Goal: Ask a question

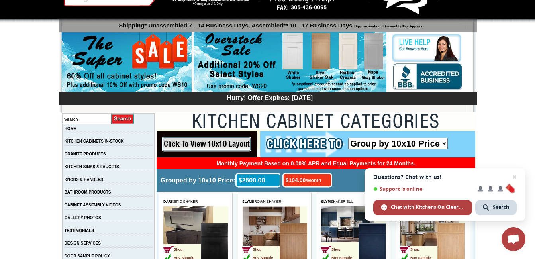
scroll to position [80, 0]
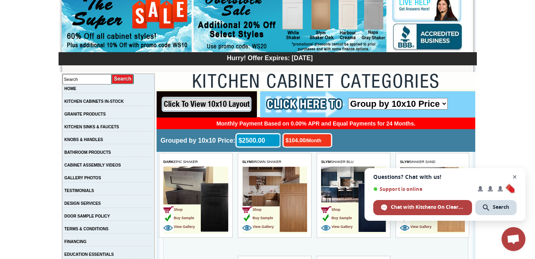
click at [514, 178] on span "Open chat" at bounding box center [515, 177] width 10 height 10
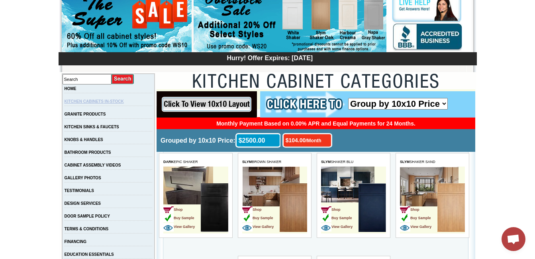
click at [84, 103] on link "KITCHEN CABINETS IN-STOCK" at bounding box center [93, 101] width 59 height 4
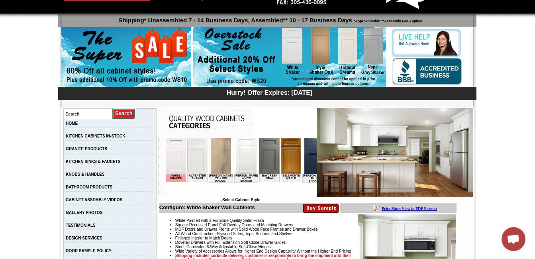
scroll to position [80, 0]
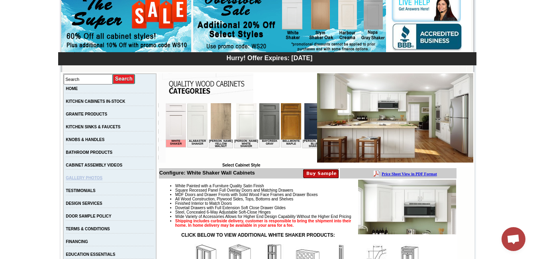
click at [92, 180] on link "GALLERY PHOTOS" at bounding box center [84, 178] width 37 height 4
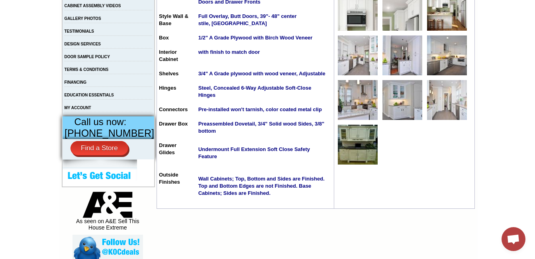
scroll to position [199, 0]
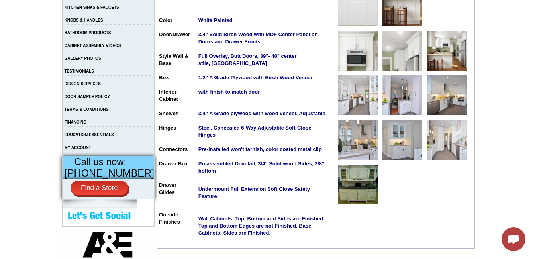
click at [440, 62] on img at bounding box center [447, 51] width 40 height 40
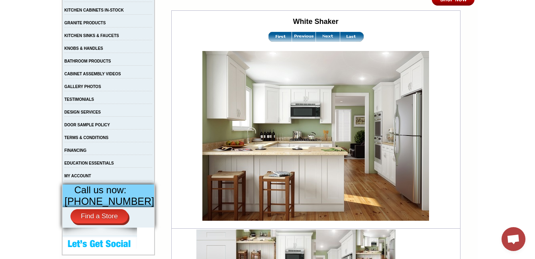
scroll to position [159, 0]
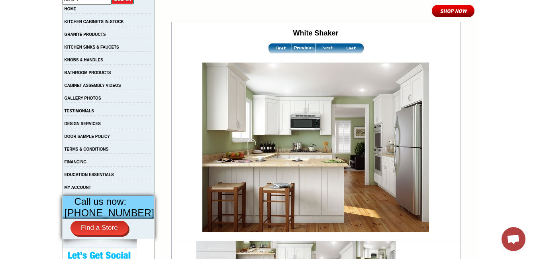
click at [514, 239] on span "Open chat" at bounding box center [512, 239] width 13 height 11
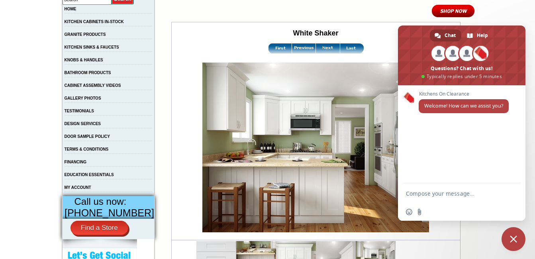
scroll to position [0, 0]
click at [428, 198] on textarea "Compose your message..." at bounding box center [454, 193] width 96 height 20
type textarea "Good day"
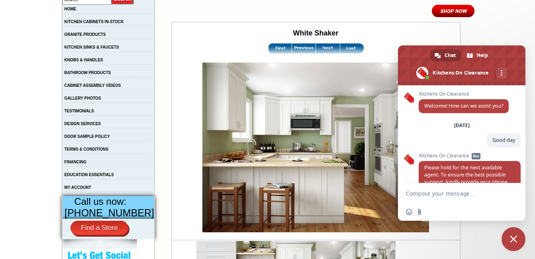
scroll to position [43, 0]
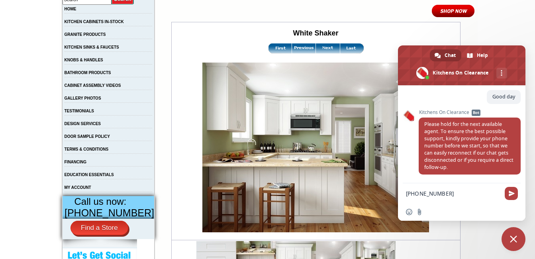
type textarea "[PHONE_NUMBER]"
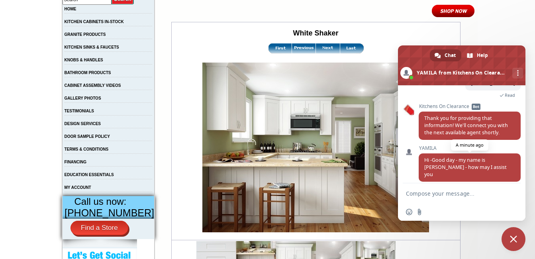
scroll to position [178, 0]
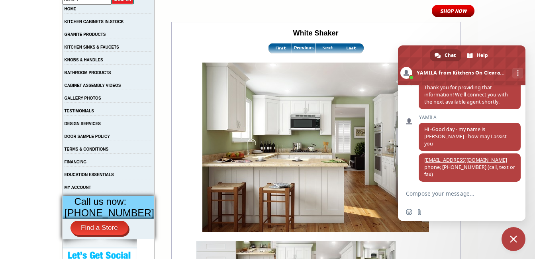
click at [430, 195] on textarea "Compose your message..." at bounding box center [454, 193] width 96 height 20
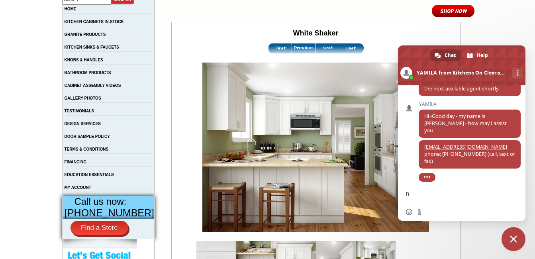
type textarea "hi"
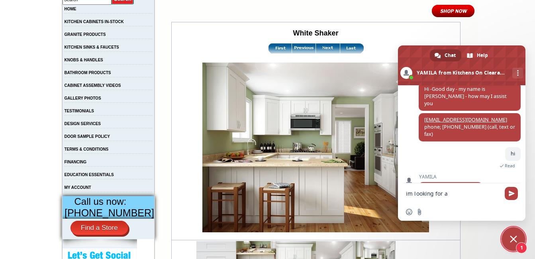
scroll to position [225, 0]
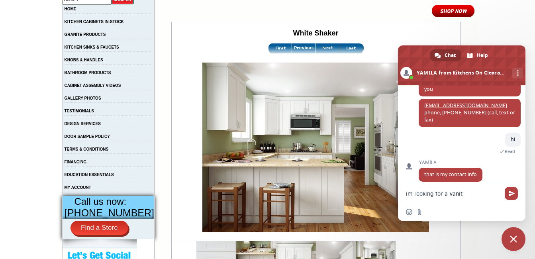
type textarea "im looking for a vanity"
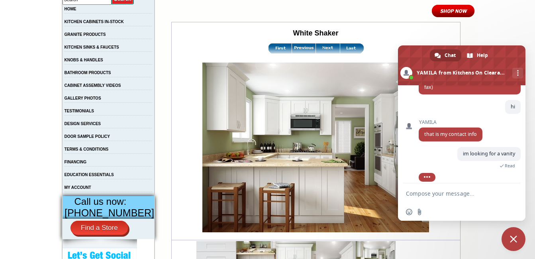
scroll to position [271, 0]
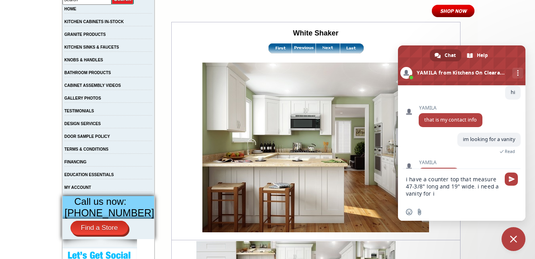
type textarea "i have a counter top that measure 47-3/8" long and 19" wide. i need a vanity fo…"
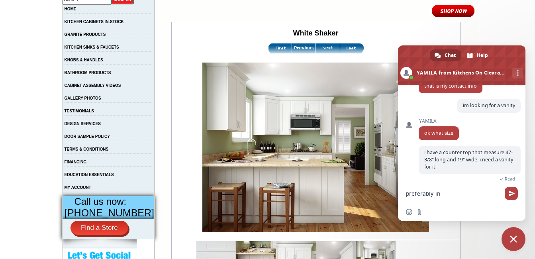
scroll to position [318, 0]
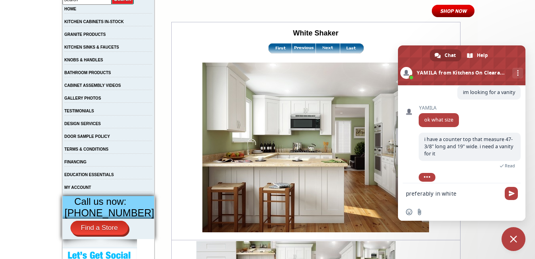
type textarea "preferably in white"
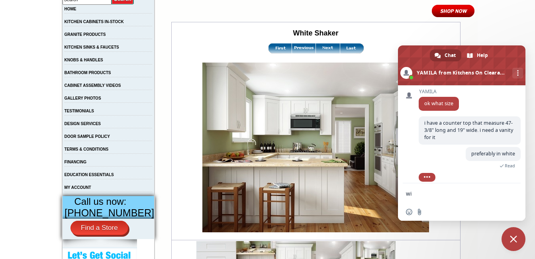
scroll to position [356, 0]
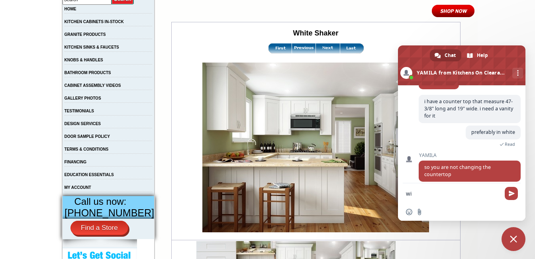
type textarea "w"
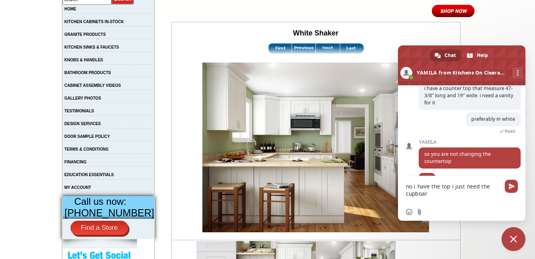
type textarea "no i have the top i just need the cupboard"
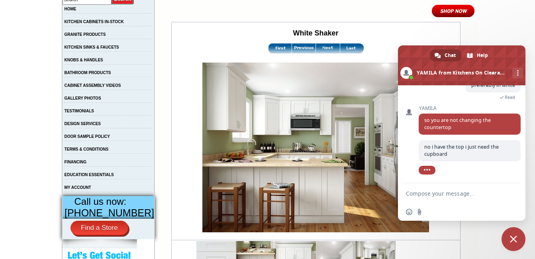
scroll to position [396, 0]
type textarea "i"
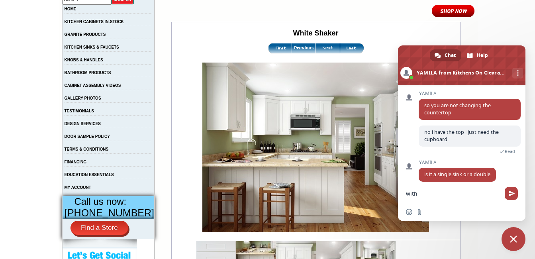
scroll to position [424, 0]
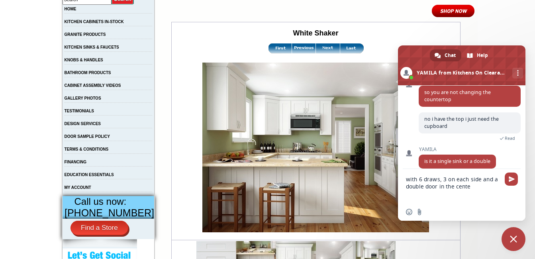
type textarea "with 6 draws, 3 on each side and a double door in the center"
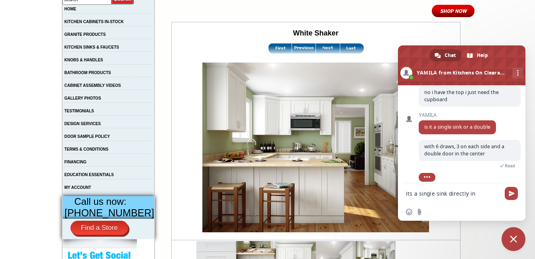
scroll to position [457, 0]
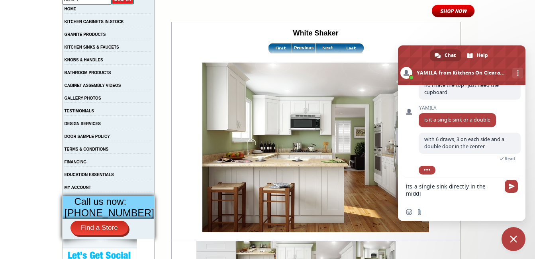
type textarea "its a single sink directly in the middle"
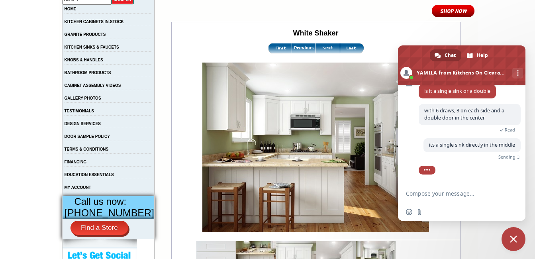
scroll to position [466, 0]
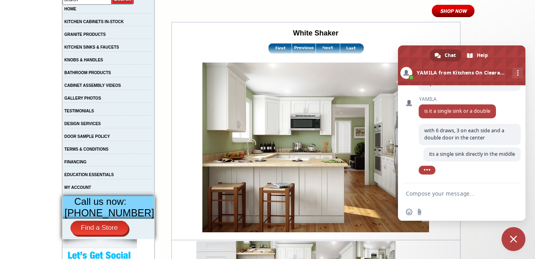
click at [323, 48] on img at bounding box center [328, 48] width 24 height 10
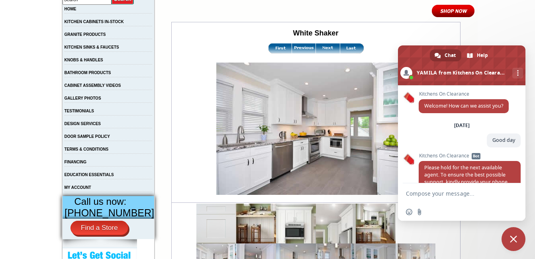
scroll to position [466, 0]
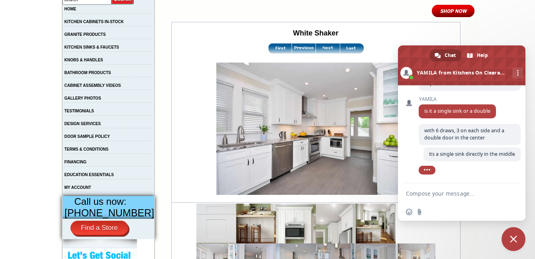
click at [319, 47] on img at bounding box center [328, 48] width 24 height 10
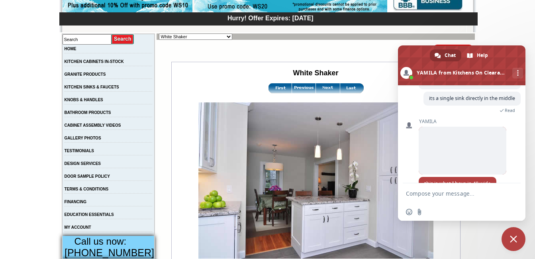
scroll to position [538, 0]
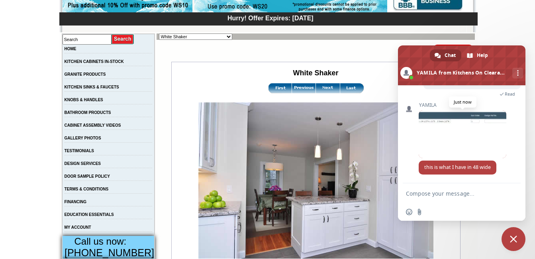
click at [455, 118] on span at bounding box center [462, 134] width 88 height 48
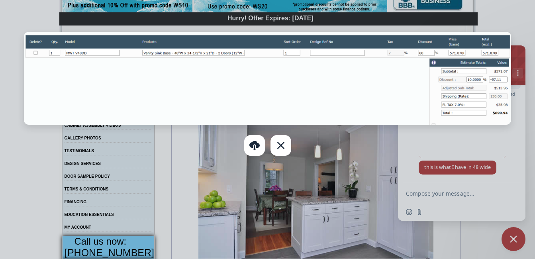
scroll to position [588, 0]
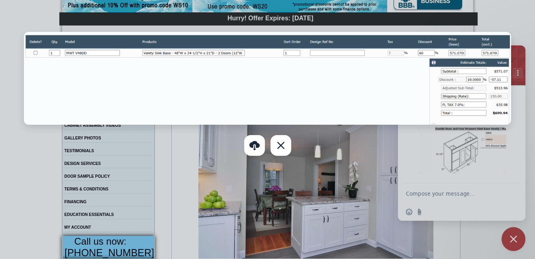
click at [473, 199] on div at bounding box center [267, 129] width 535 height 259
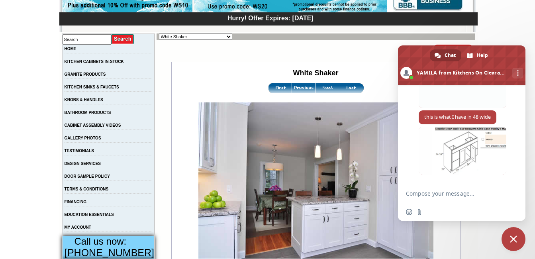
click at [472, 195] on textarea "Compose your message..." at bounding box center [454, 193] width 96 height 20
click at [458, 156] on span at bounding box center [462, 151] width 88 height 48
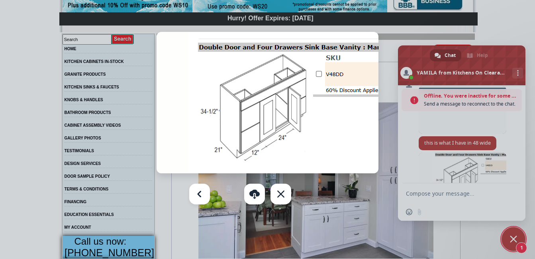
scroll to position [612, 0]
